Goal: Navigation & Orientation: Find specific page/section

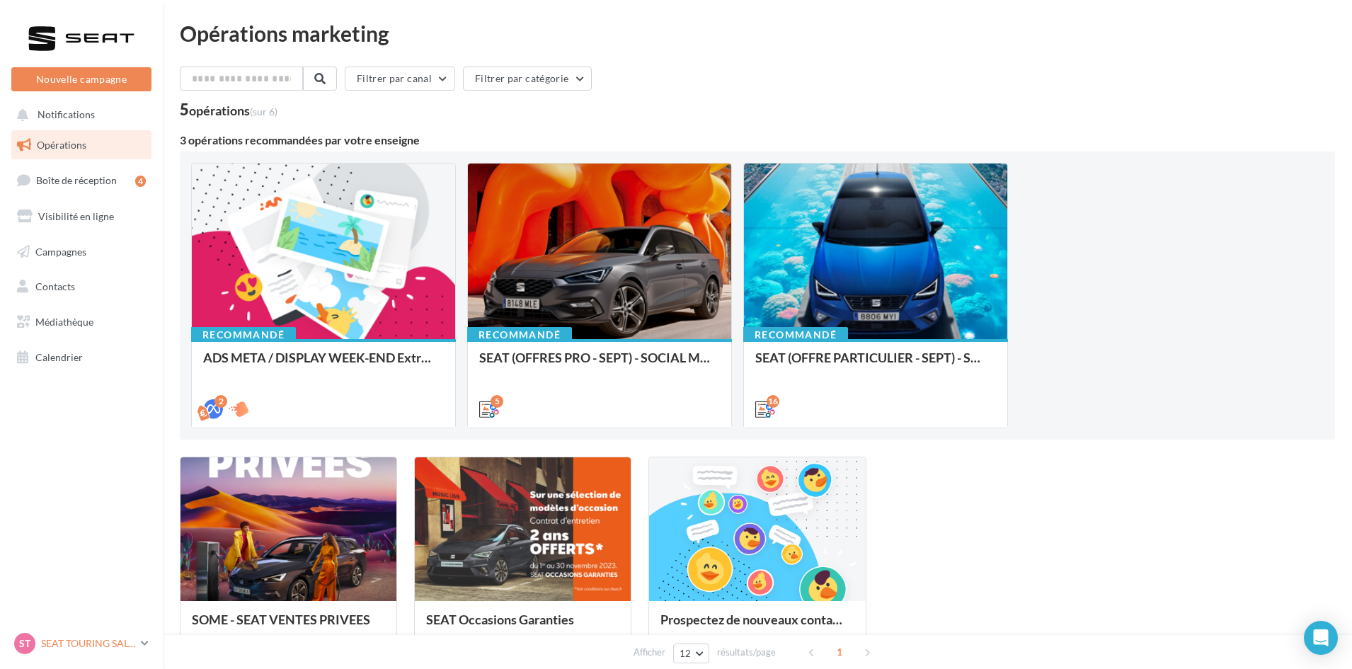
click at [58, 641] on p "SEAT TOURING SALON" at bounding box center [88, 643] width 94 height 14
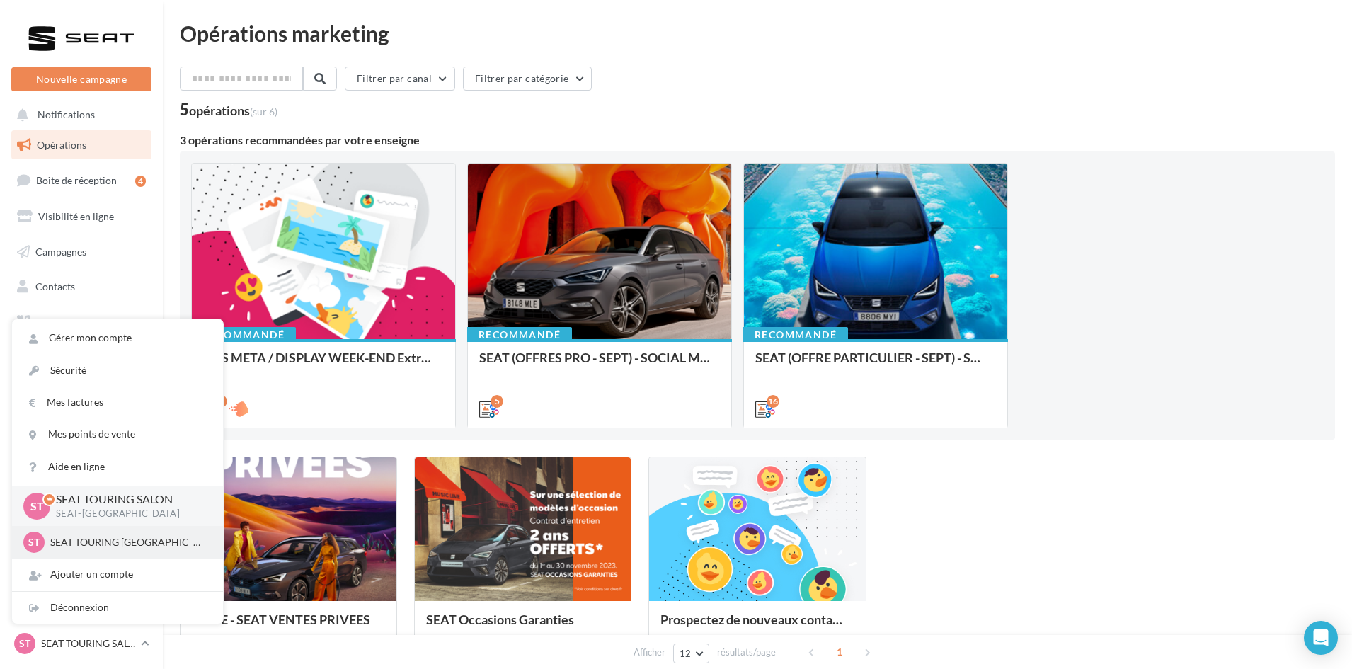
click at [93, 546] on p "SEAT TOURING [GEOGRAPHIC_DATA]" at bounding box center [128, 542] width 156 height 14
